Goal: Obtain resource: Obtain resource

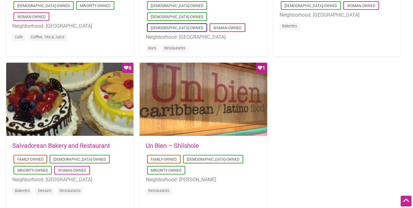
scroll to position [570, 0]
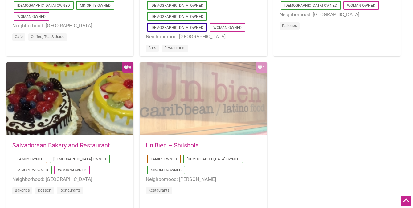
click at [242, 124] on div "Favorite Count 1" at bounding box center [202, 100] width 127 height 74
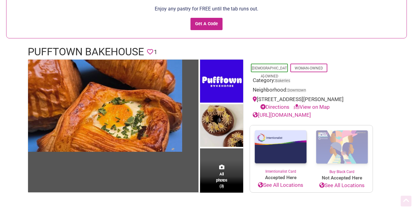
scroll to position [60, 0]
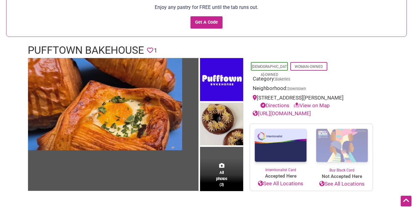
click at [255, 98] on icon at bounding box center [255, 97] width 4 height 5
click at [308, 106] on link "View on Map" at bounding box center [311, 106] width 36 height 6
click at [314, 105] on link "View on Map" at bounding box center [311, 106] width 36 height 6
click at [314, 98] on div "1928 Pike Pl, Seattle, WA 98121 Directions View on Map" at bounding box center [311, 102] width 117 height 16
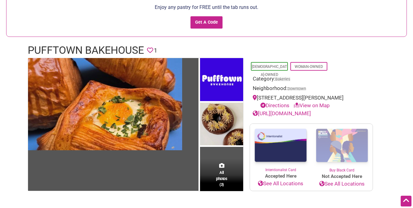
click at [278, 105] on link "Directions" at bounding box center [274, 106] width 29 height 6
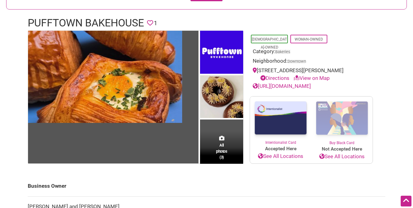
scroll to position [0, 0]
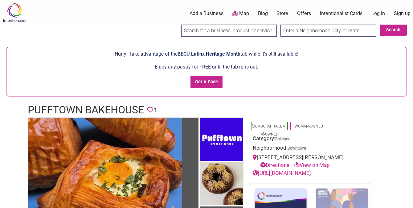
click at [283, 172] on link "https://www.pufftownbakehouse.com/" at bounding box center [282, 173] width 58 height 6
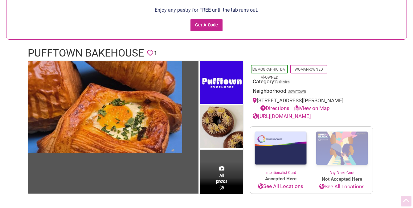
scroll to position [58, 0]
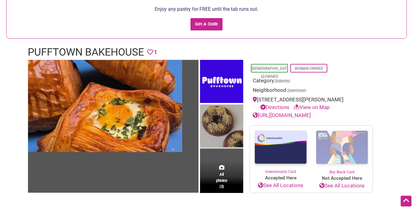
click at [216, 121] on img at bounding box center [221, 127] width 43 height 45
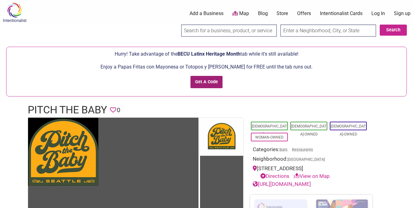
click at [205, 82] on input "Get A Code" at bounding box center [206, 82] width 32 height 13
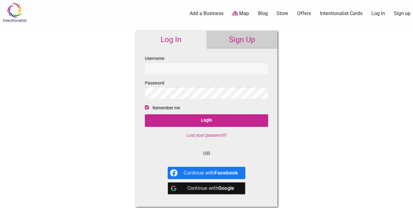
type input "[PERSON_NAME]"
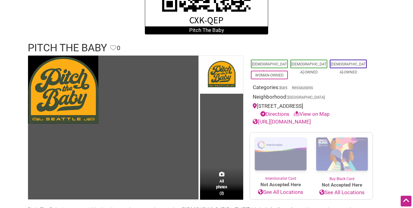
scroll to position [209, 0]
